Goal: Find specific page/section: Find specific page/section

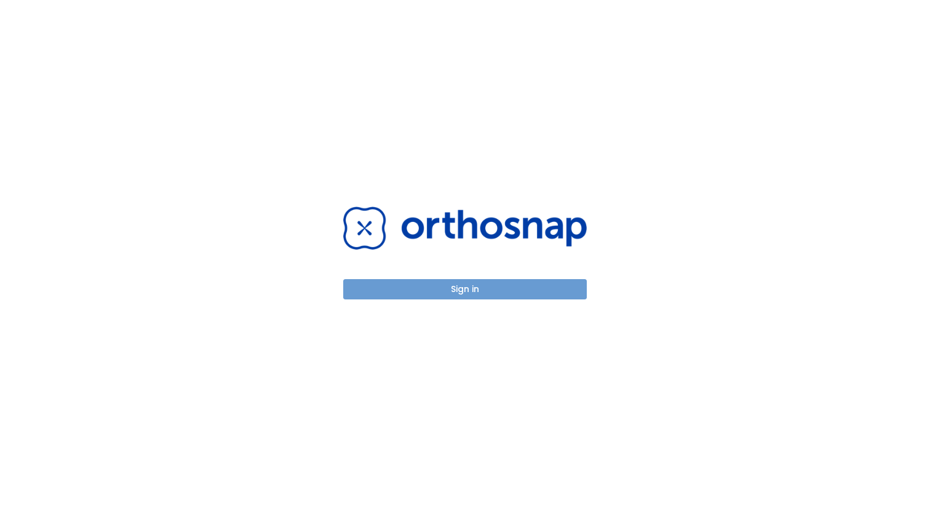
click at [444, 290] on button "Sign in" at bounding box center [465, 289] width 244 height 20
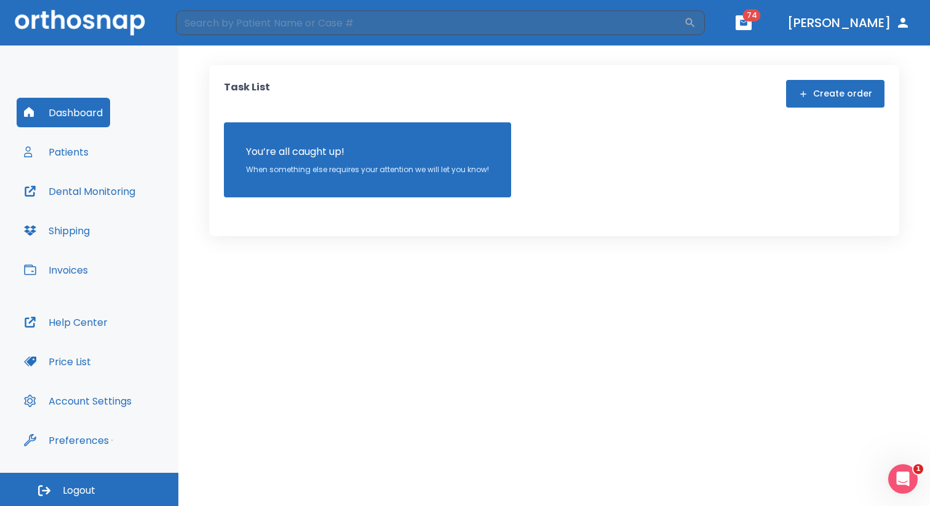
click at [67, 152] on button "Patients" at bounding box center [56, 152] width 79 height 30
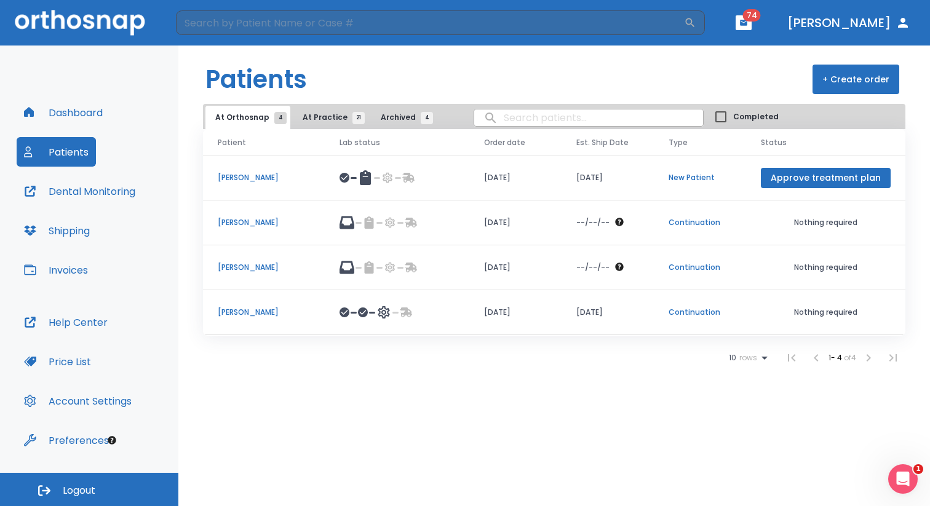
click at [505, 125] on input "search" at bounding box center [588, 118] width 229 height 24
type input "[PERSON_NAME]"
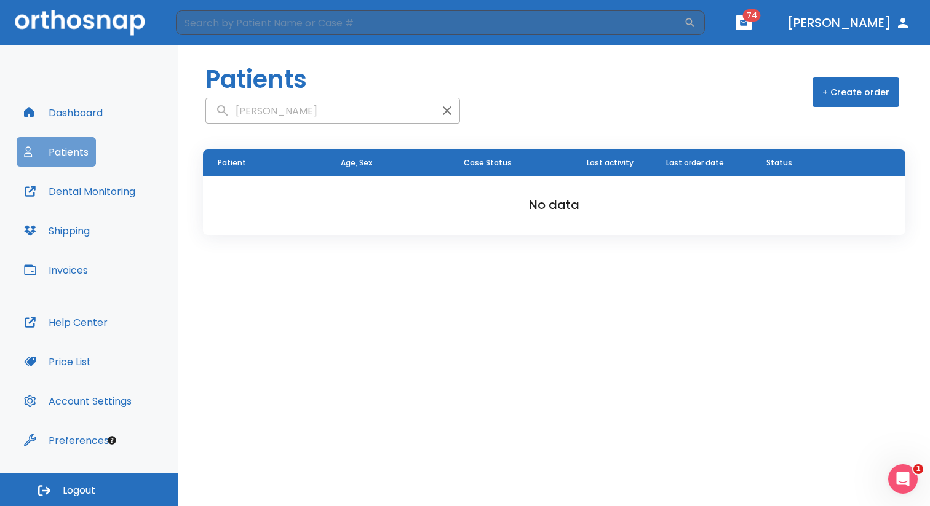
click at [77, 156] on button "Patients" at bounding box center [56, 152] width 79 height 30
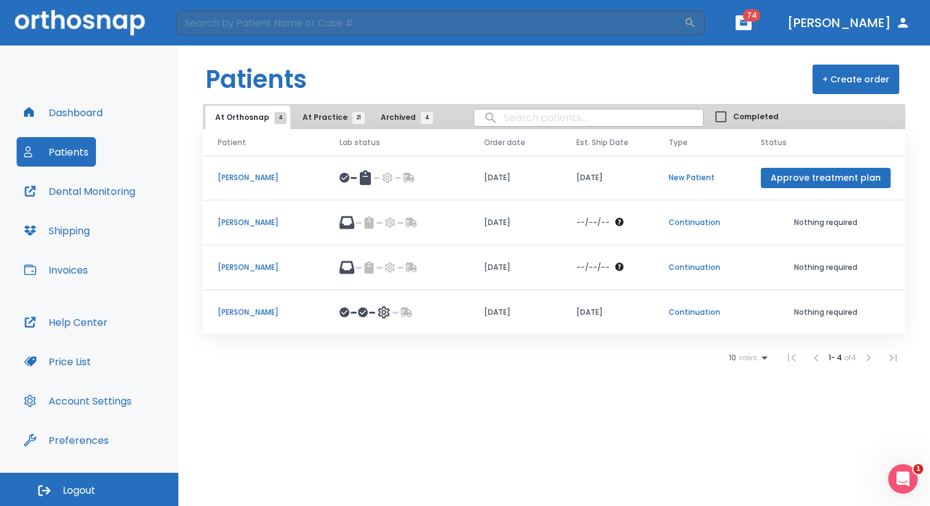
click at [324, 121] on span "At Practice 21" at bounding box center [331, 117] width 56 height 11
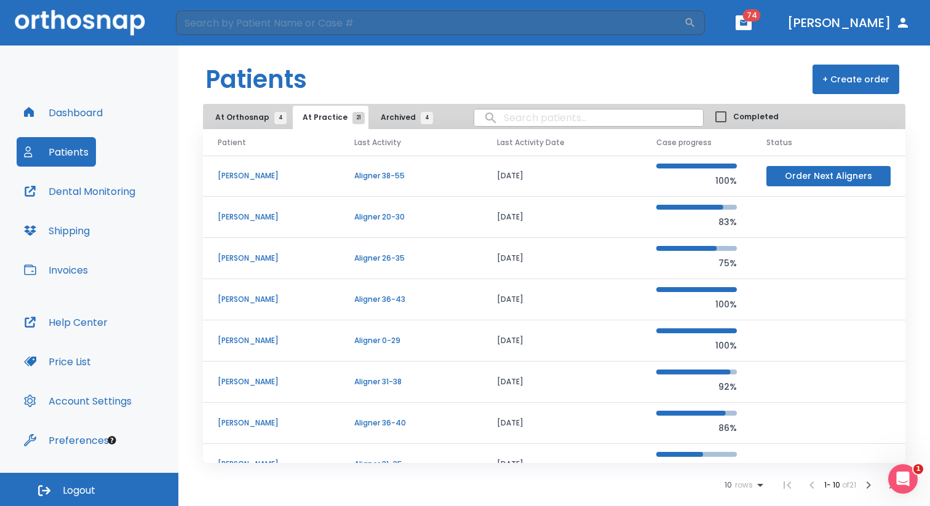
click at [510, 120] on input "search" at bounding box center [588, 118] width 229 height 24
type input "[PERSON_NAME]"
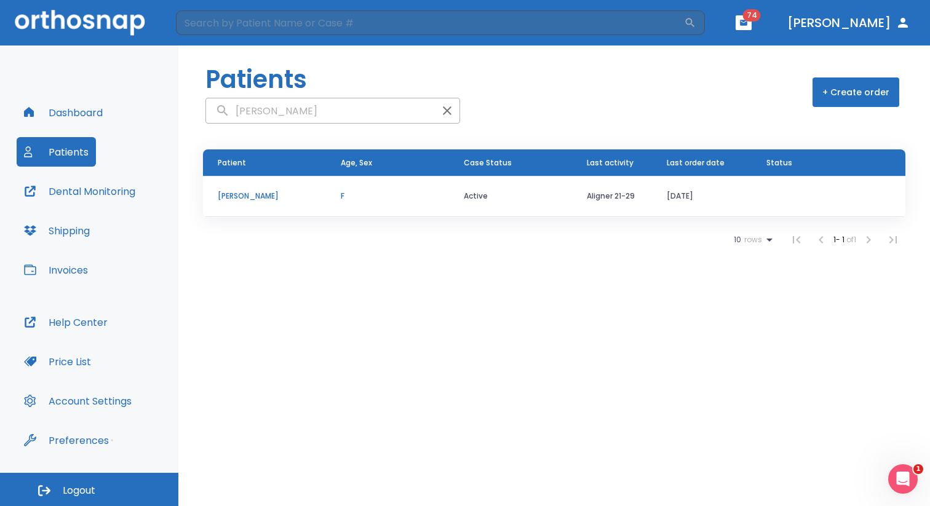
click at [268, 199] on p "[PERSON_NAME]" at bounding box center [264, 196] width 93 height 11
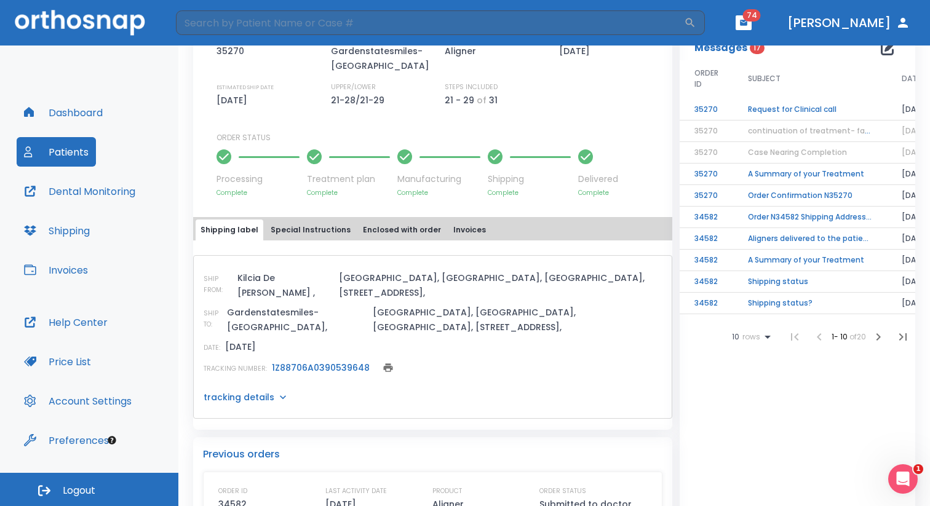
scroll to position [372, 0]
